Goal: Check status: Check status

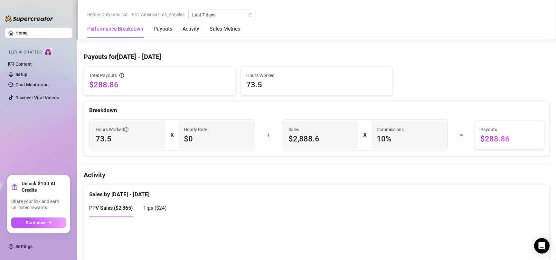
scroll to position [161, 0]
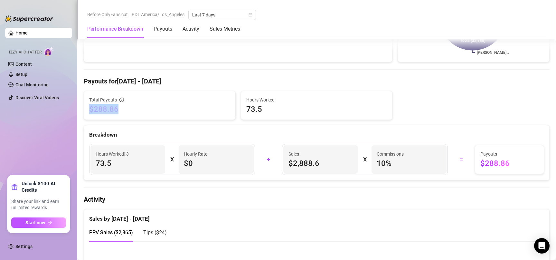
drag, startPoint x: 123, startPoint y: 113, endPoint x: 89, endPoint y: 111, distance: 34.5
click at [89, 111] on div "Total Payouts $288.86" at bounding box center [159, 105] width 151 height 28
copy span "$288.86"
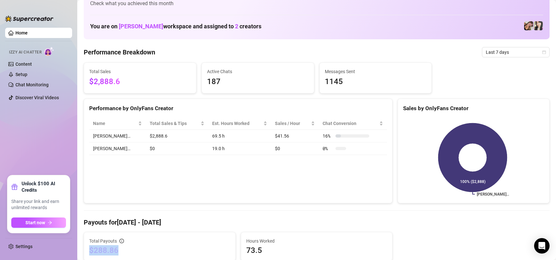
scroll to position [0, 0]
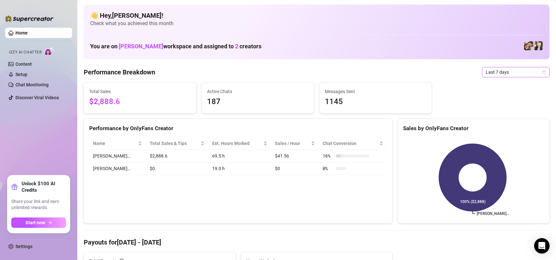
click at [501, 72] on span "Last 7 days" at bounding box center [516, 72] width 60 height 10
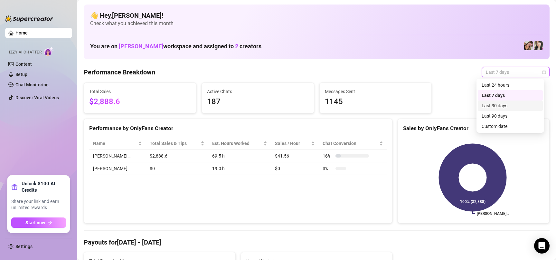
click at [506, 107] on div "Last 30 days" at bounding box center [510, 105] width 57 height 7
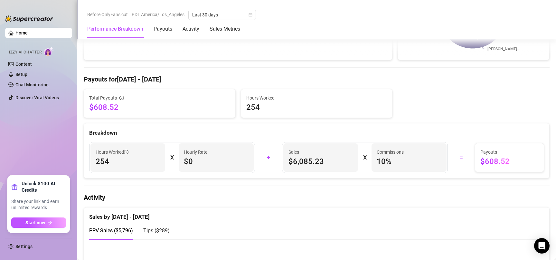
scroll to position [161, 0]
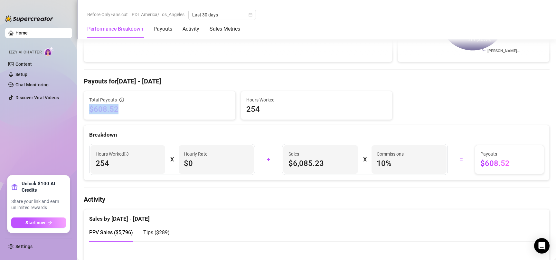
drag, startPoint x: 126, startPoint y: 107, endPoint x: 88, endPoint y: 108, distance: 38.0
click at [88, 108] on div "Total Payouts $608.52" at bounding box center [159, 105] width 151 height 28
copy span "$608.52"
click at [133, 112] on span "$608.52" at bounding box center [159, 109] width 141 height 10
click at [122, 109] on span "$608.52" at bounding box center [159, 109] width 141 height 10
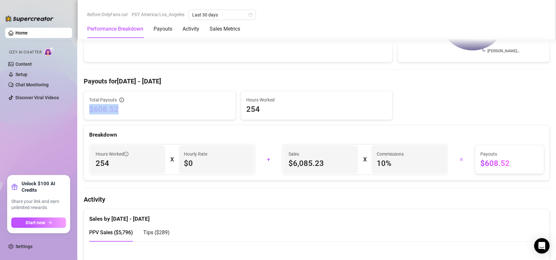
click at [122, 109] on span "$608.52" at bounding box center [159, 109] width 141 height 10
click at [144, 111] on span "$608.52" at bounding box center [159, 109] width 141 height 10
drag, startPoint x: 141, startPoint y: 111, endPoint x: 87, endPoint y: 109, distance: 54.5
click at [87, 109] on div "Total Payouts $608.52" at bounding box center [159, 105] width 151 height 28
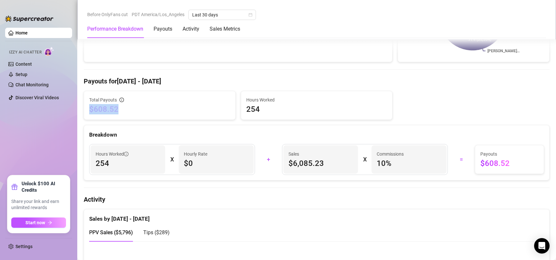
copy span "$608.52"
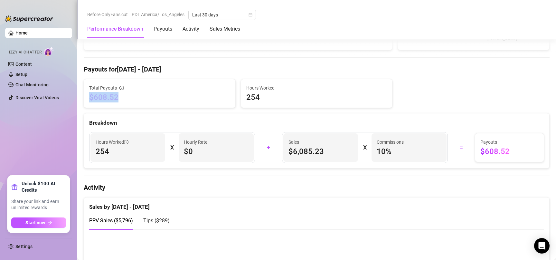
scroll to position [225, 0]
